Goal: Task Accomplishment & Management: Complete application form

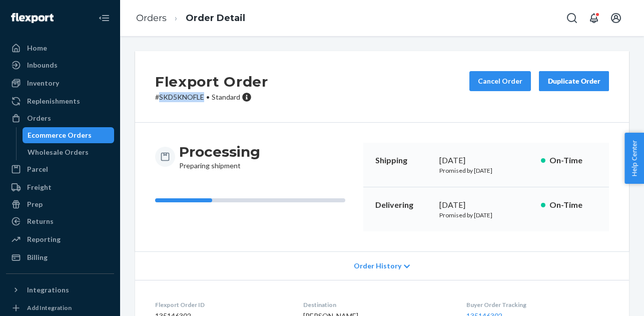
click at [44, 135] on div "Ecommerce Orders" at bounding box center [60, 135] width 64 height 10
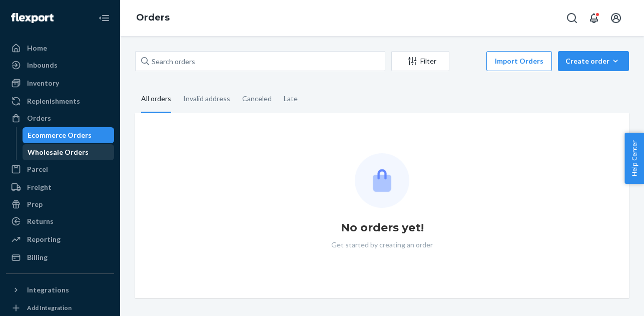
click at [67, 156] on div "Wholesale Orders" at bounding box center [58, 152] width 61 height 10
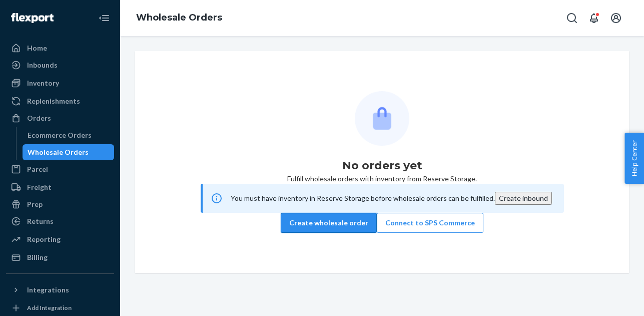
click at [335, 233] on button "Create wholesale order" at bounding box center [329, 223] width 96 height 20
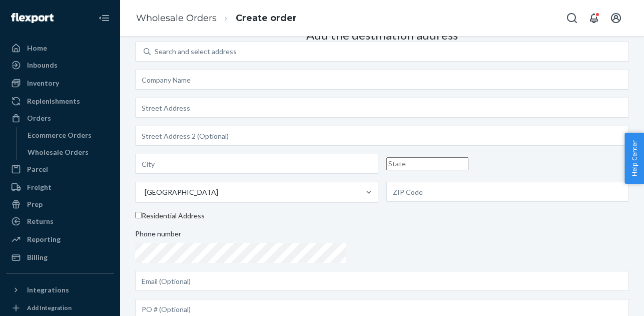
scroll to position [7, 0]
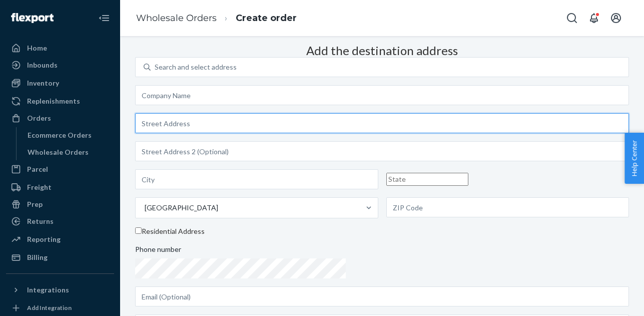
click at [338, 133] on input "text" at bounding box center [382, 123] width 494 height 20
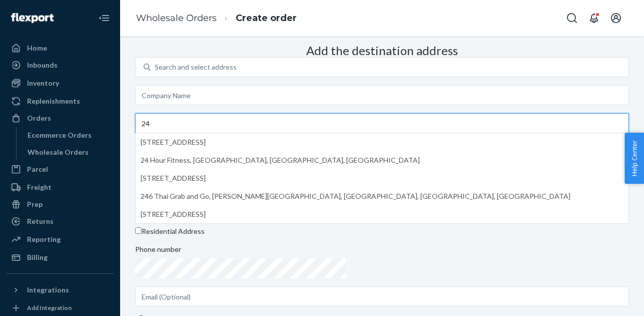
type input "[STREET_ADDRESS]"
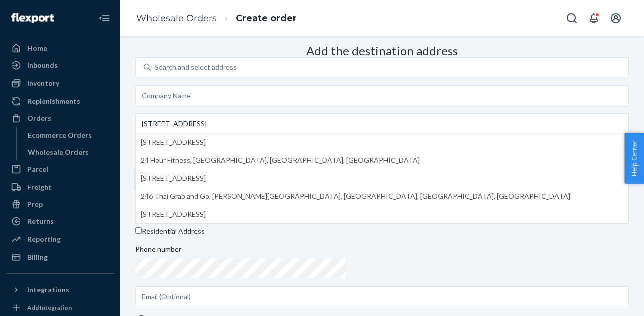
type input "Little ELm"
type input "[GEOGRAPHIC_DATA]"
type input "75068"
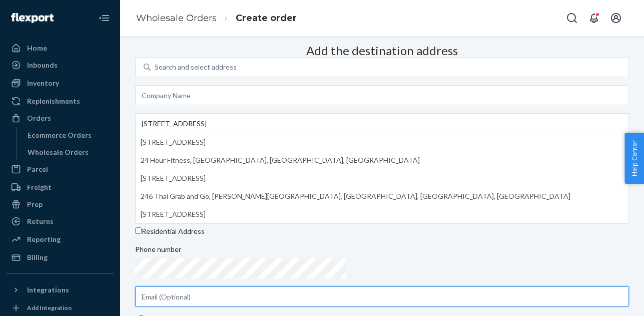
type input "[EMAIL_ADDRESS][DOMAIN_NAME]"
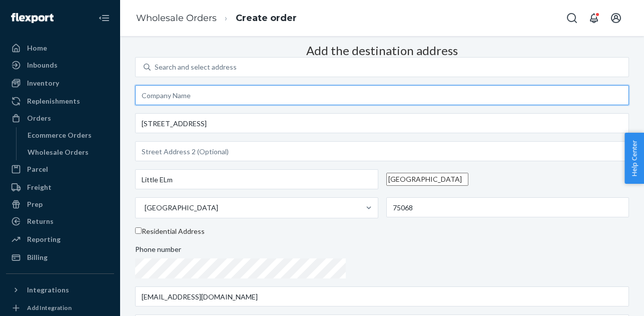
click at [345, 105] on input "text" at bounding box center [382, 95] width 494 height 20
type input "Maytex International LLC"
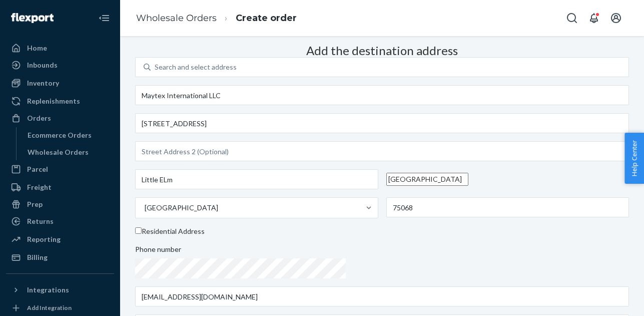
type input "[STREET_ADDRESS]"
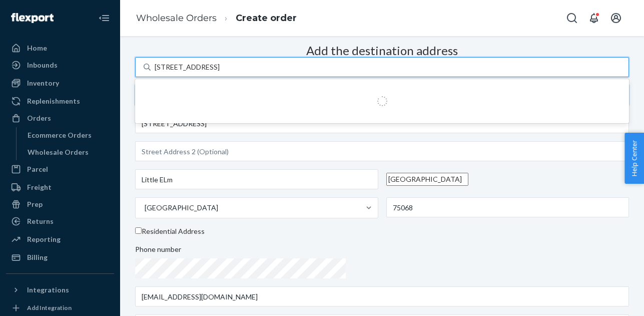
scroll to position [0, 0]
click at [218, 144] on div "Add the destination address 0 results available for search term [STREET_ADDRESS…" at bounding box center [382, 187] width 494 height 294
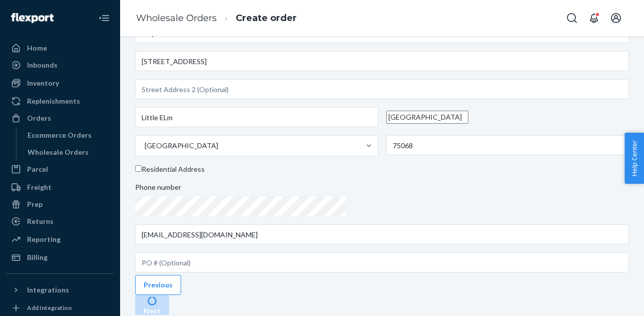
scroll to position [165, 0]
click at [73, 50] on div "Home" at bounding box center [60, 48] width 106 height 14
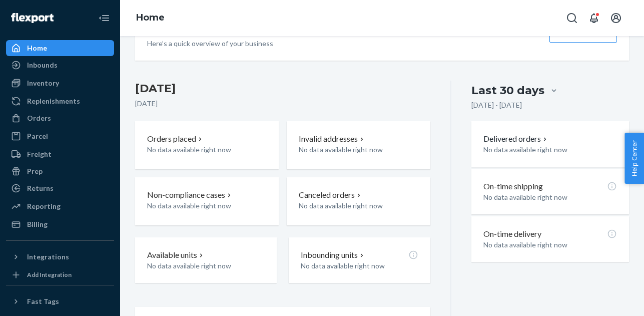
scroll to position [184, 0]
